Goal: Information Seeking & Learning: Compare options

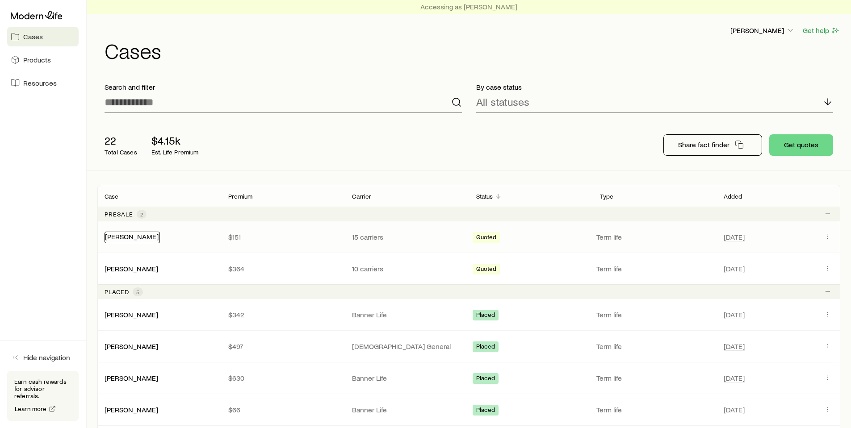
click at [138, 237] on link "[PERSON_NAME]" at bounding box center [132, 236] width 54 height 8
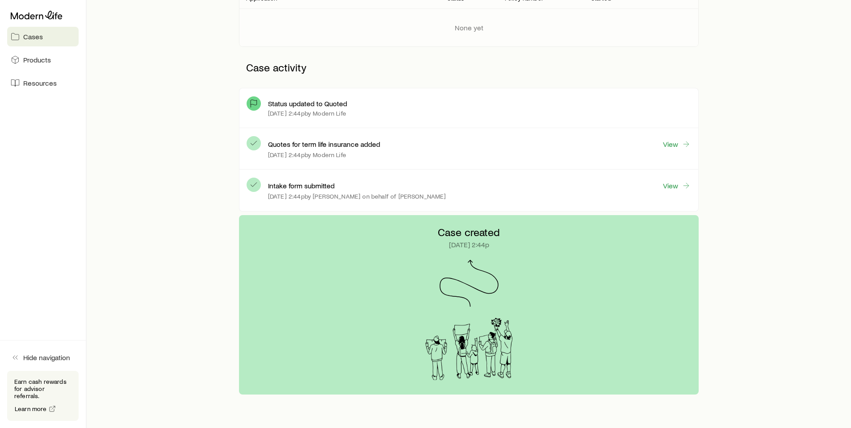
scroll to position [201, 0]
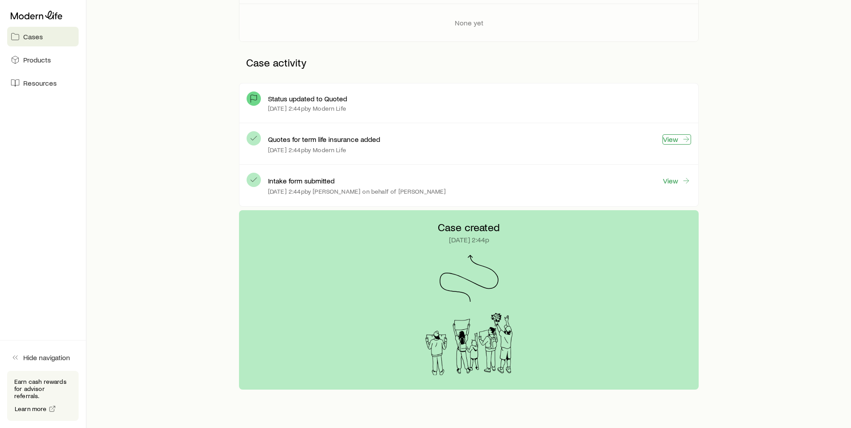
click at [676, 141] on link "View" at bounding box center [677, 139] width 29 height 10
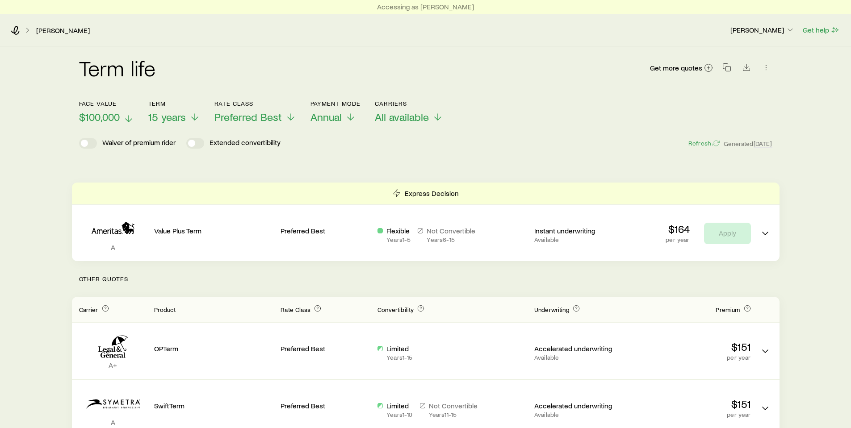
click at [93, 111] on span "$100,000" at bounding box center [99, 117] width 41 height 13
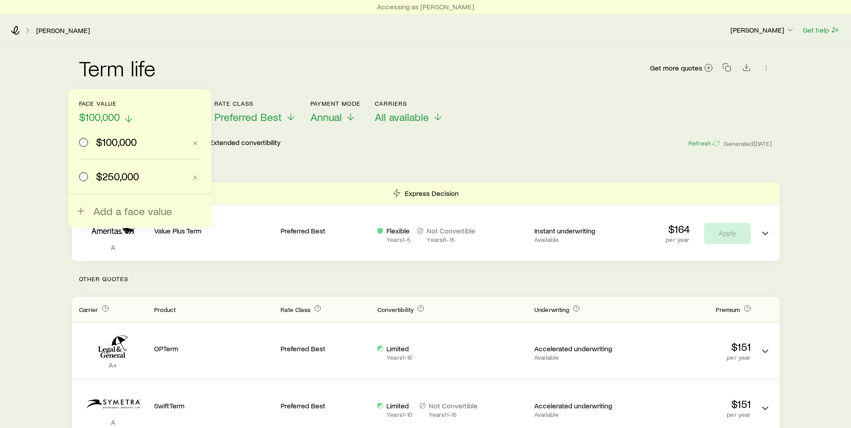
click at [93, 111] on span "$100,000" at bounding box center [99, 117] width 41 height 13
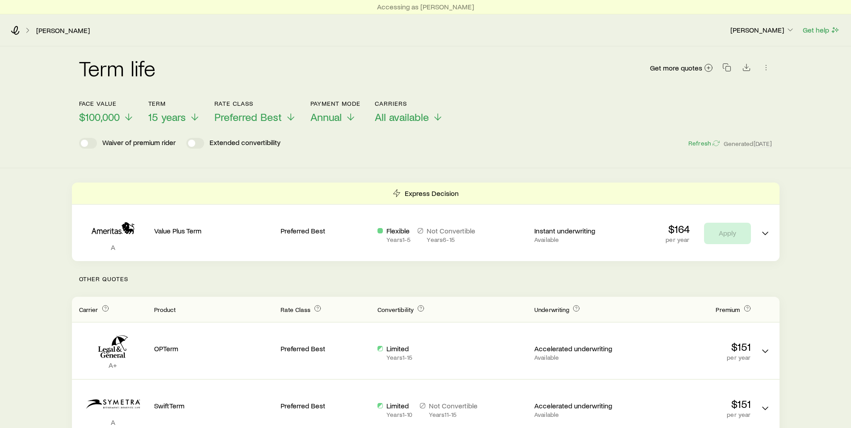
click at [55, 113] on div "Term life Get more quotes Face value $100,000 Term 15 years Rate Class Preferre…" at bounding box center [425, 107] width 851 height 122
click at [786, 29] on icon "button" at bounding box center [790, 29] width 9 height 9
click at [786, 29] on p "[PERSON_NAME]" at bounding box center [762, 29] width 64 height 9
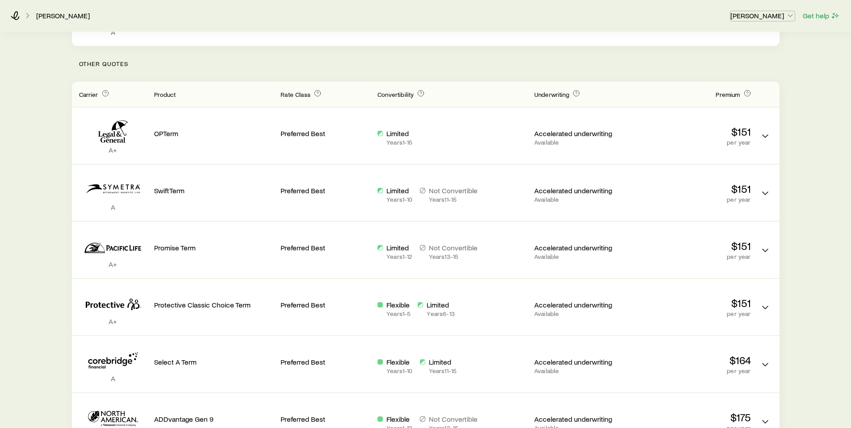
scroll to position [216, 0]
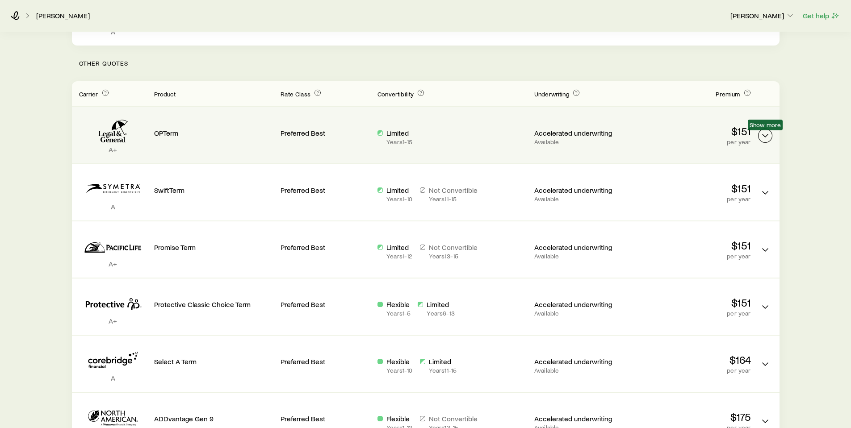
click at [771, 139] on button "Term quotes" at bounding box center [765, 136] width 14 height 14
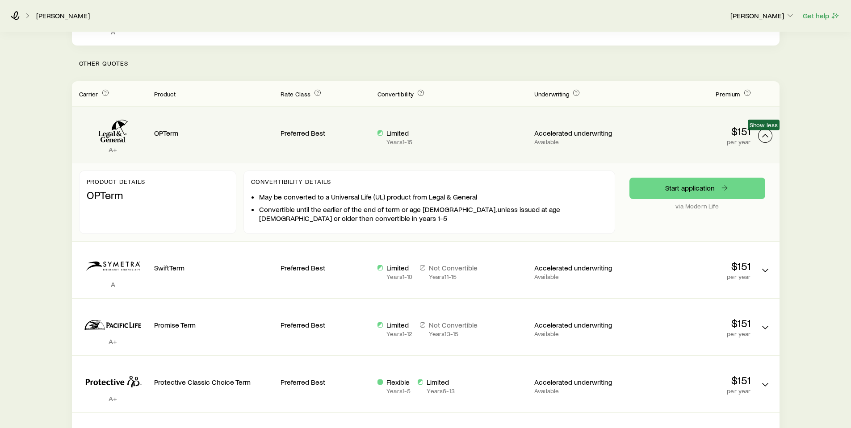
click at [771, 139] on button "Term quotes" at bounding box center [765, 136] width 14 height 14
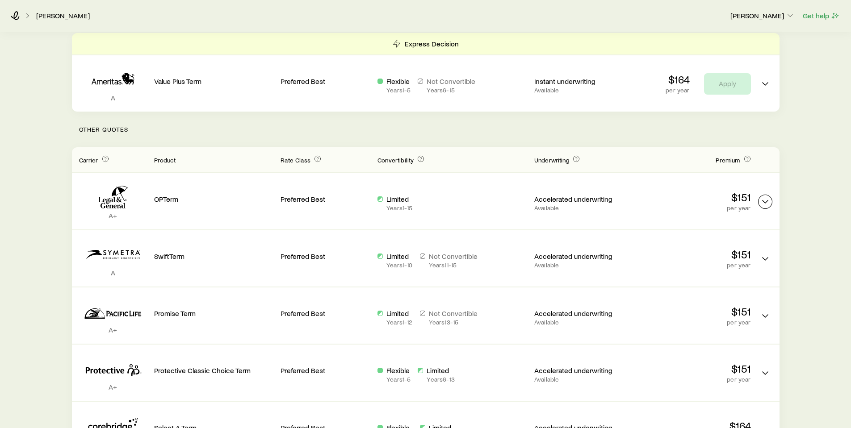
scroll to position [0, 0]
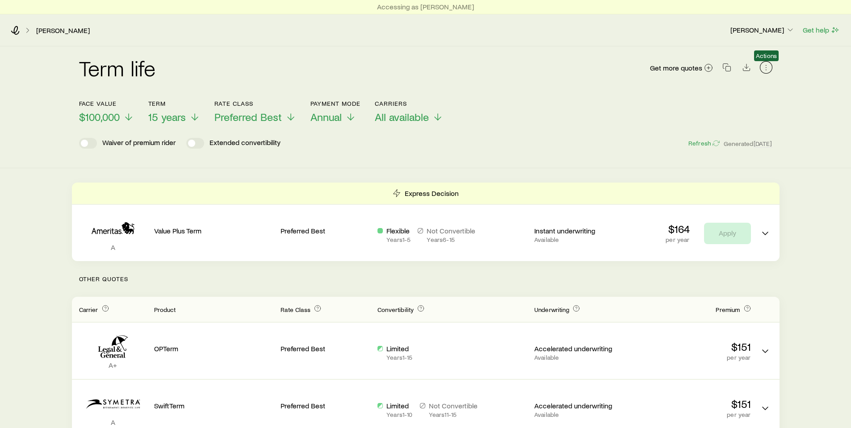
click at [765, 68] on icon "button" at bounding box center [766, 67] width 9 height 9
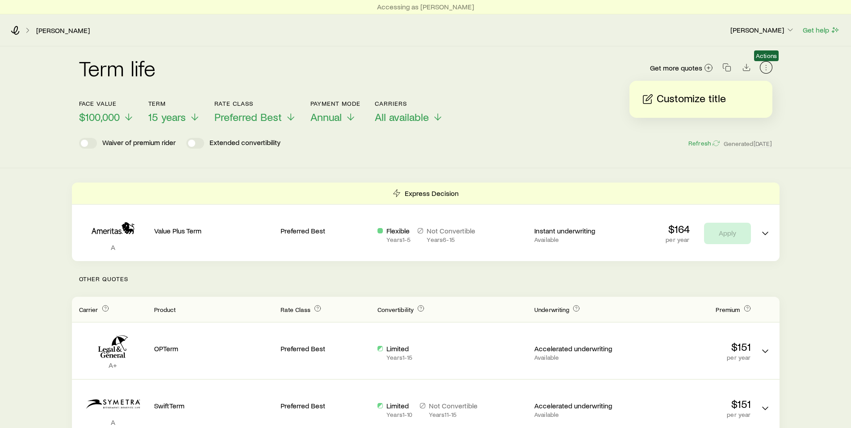
click at [765, 68] on icon "button" at bounding box center [766, 67] width 9 height 9
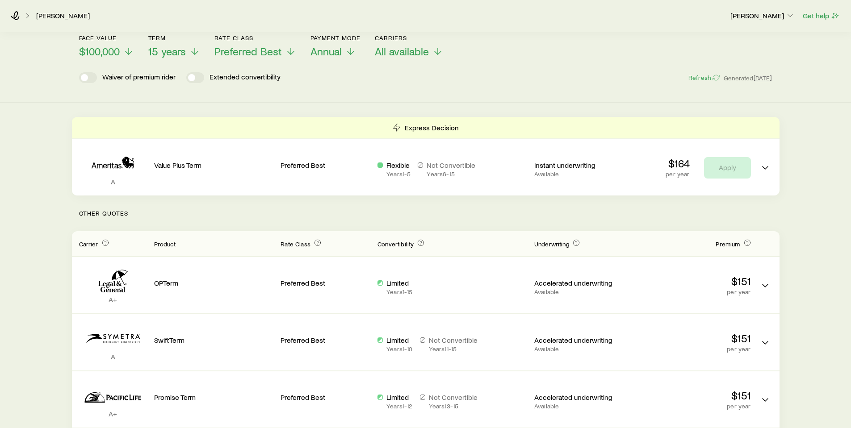
scroll to position [63, 0]
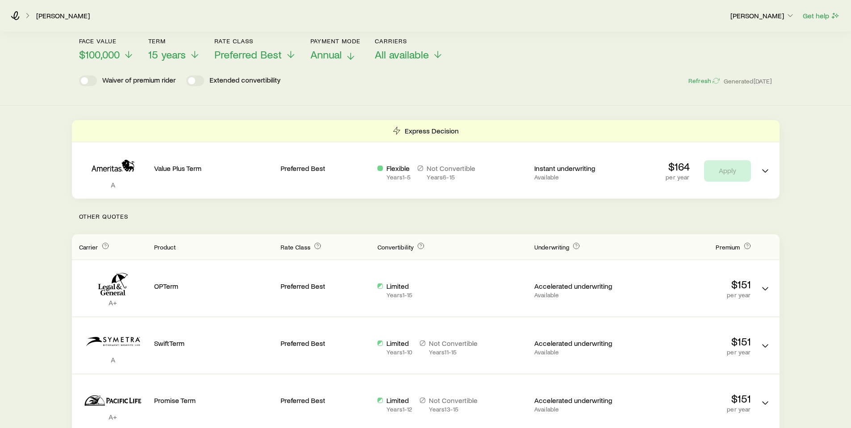
click at [343, 58] on p "Annual" at bounding box center [336, 54] width 50 height 13
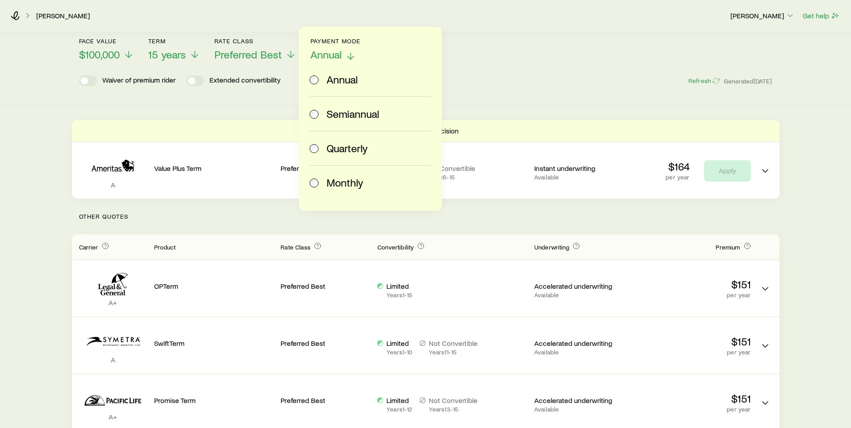
click at [343, 58] on p "Annual" at bounding box center [336, 54] width 50 height 13
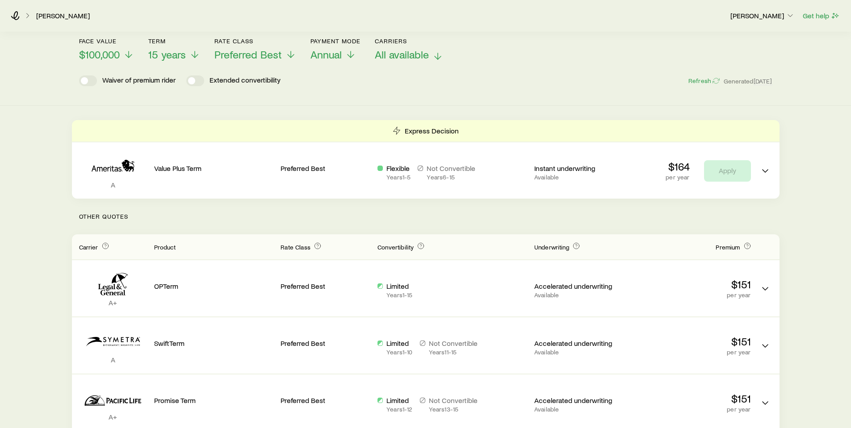
click at [394, 55] on span "All available" at bounding box center [402, 54] width 54 height 13
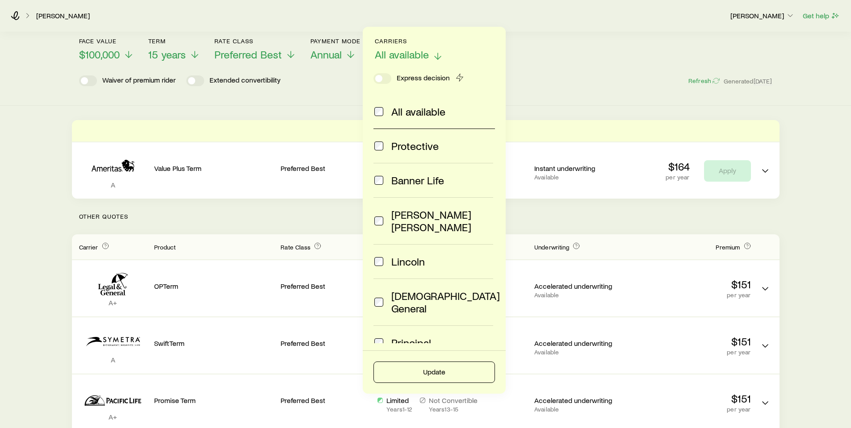
click at [394, 55] on span "All available" at bounding box center [402, 54] width 54 height 13
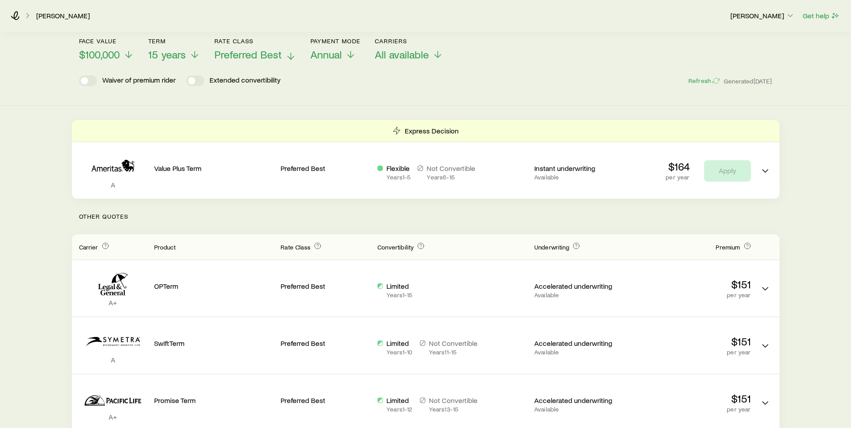
click at [247, 44] on p "Rate Class" at bounding box center [255, 41] width 82 height 7
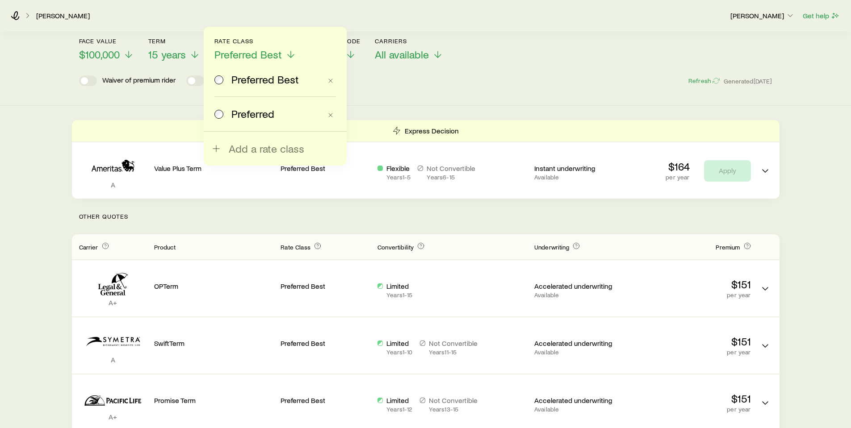
click at [251, 119] on span "Preferred" at bounding box center [252, 114] width 43 height 13
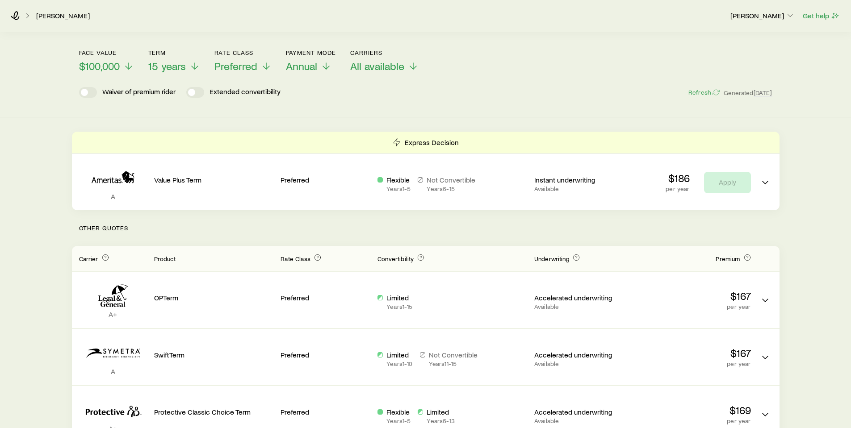
scroll to position [15, 0]
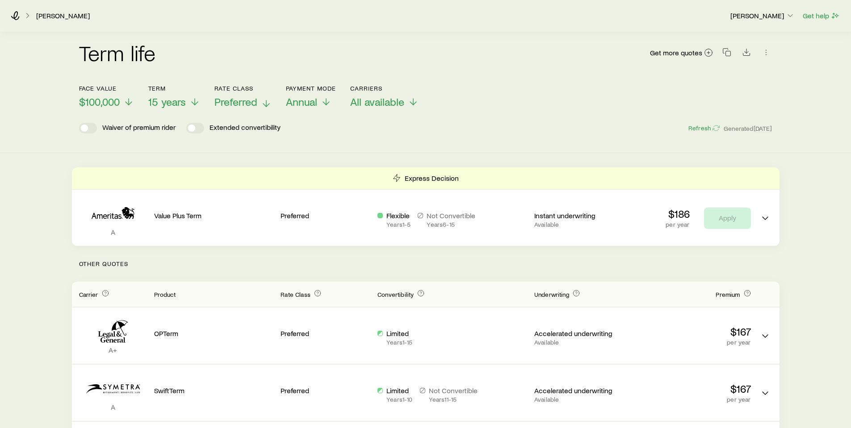
click at [232, 101] on span "Preferred" at bounding box center [235, 102] width 43 height 13
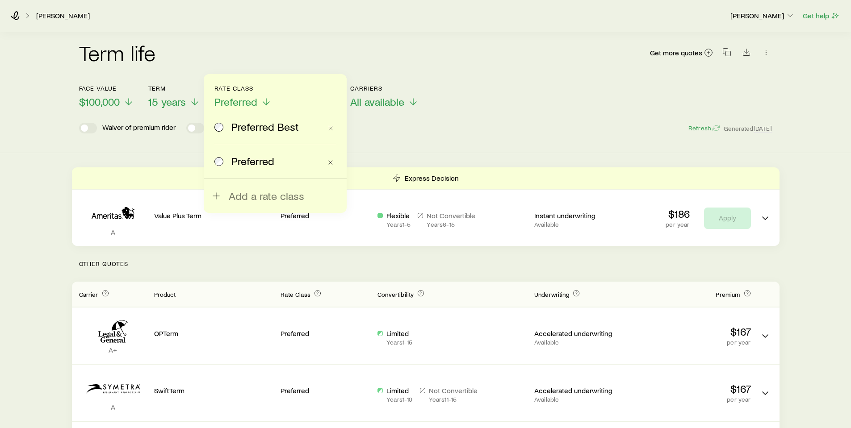
click at [252, 128] on span "Preferred Best" at bounding box center [264, 127] width 67 height 13
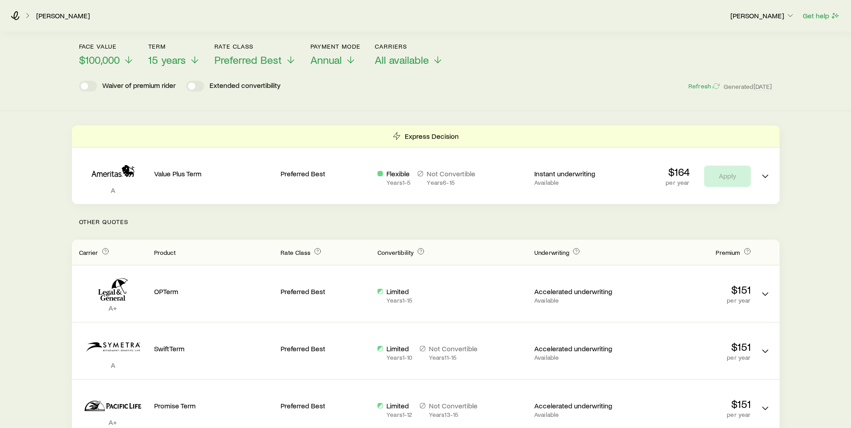
scroll to position [180, 0]
